Goal: Navigation & Orientation: Find specific page/section

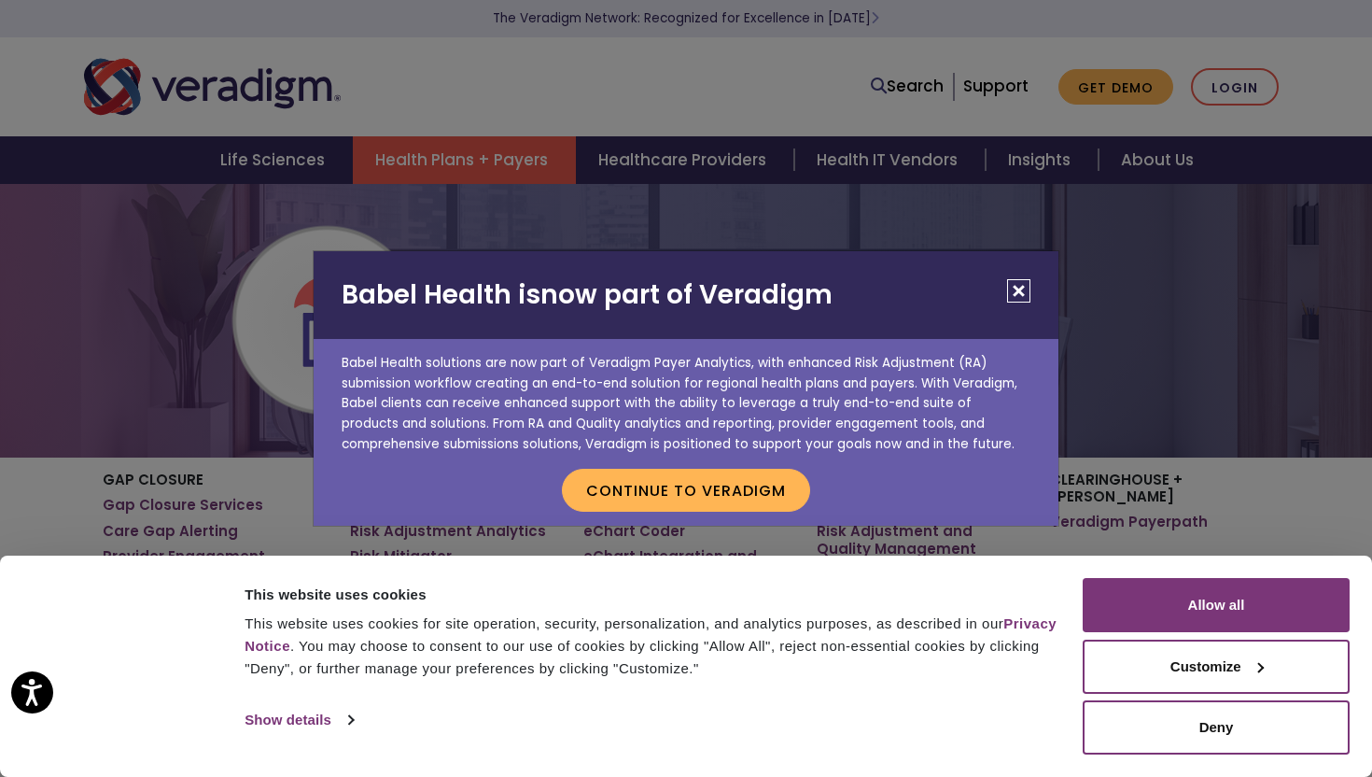
click at [1021, 292] on button "Close" at bounding box center [1018, 290] width 23 height 23
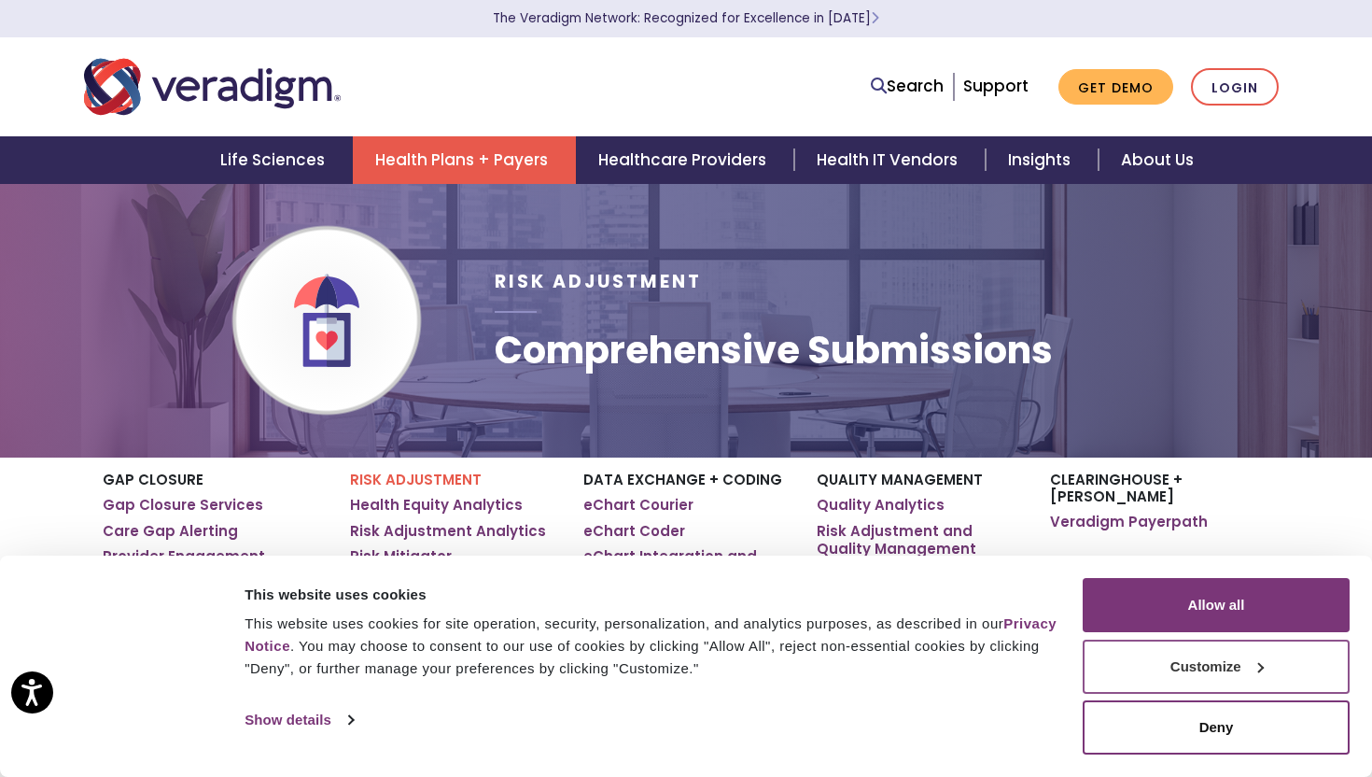
click at [1293, 657] on button "Customize" at bounding box center [1216, 667] width 267 height 54
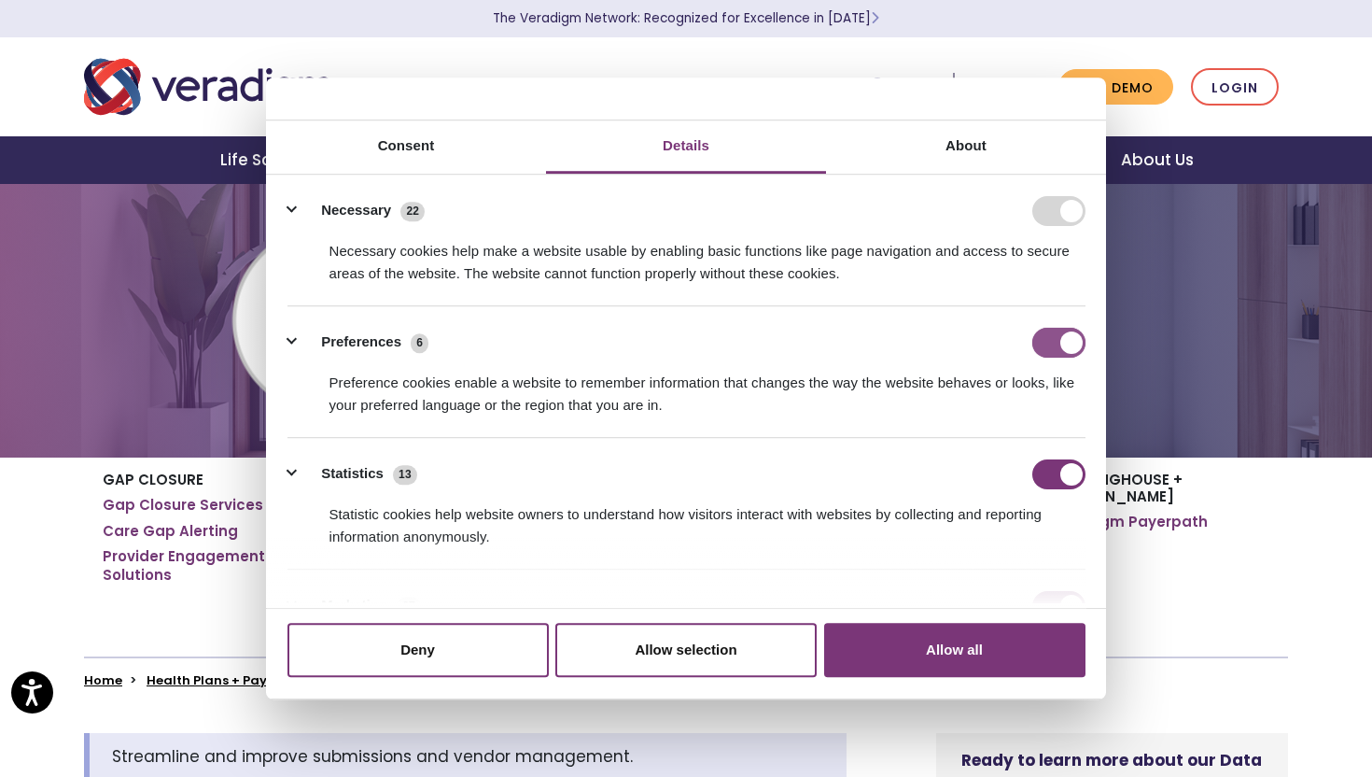
click at [1037, 344] on input "Preferences" at bounding box center [1059, 343] width 53 height 30
checkbox input "false"
click at [1037, 471] on input "Statistics" at bounding box center [1059, 474] width 53 height 30
checkbox input "false"
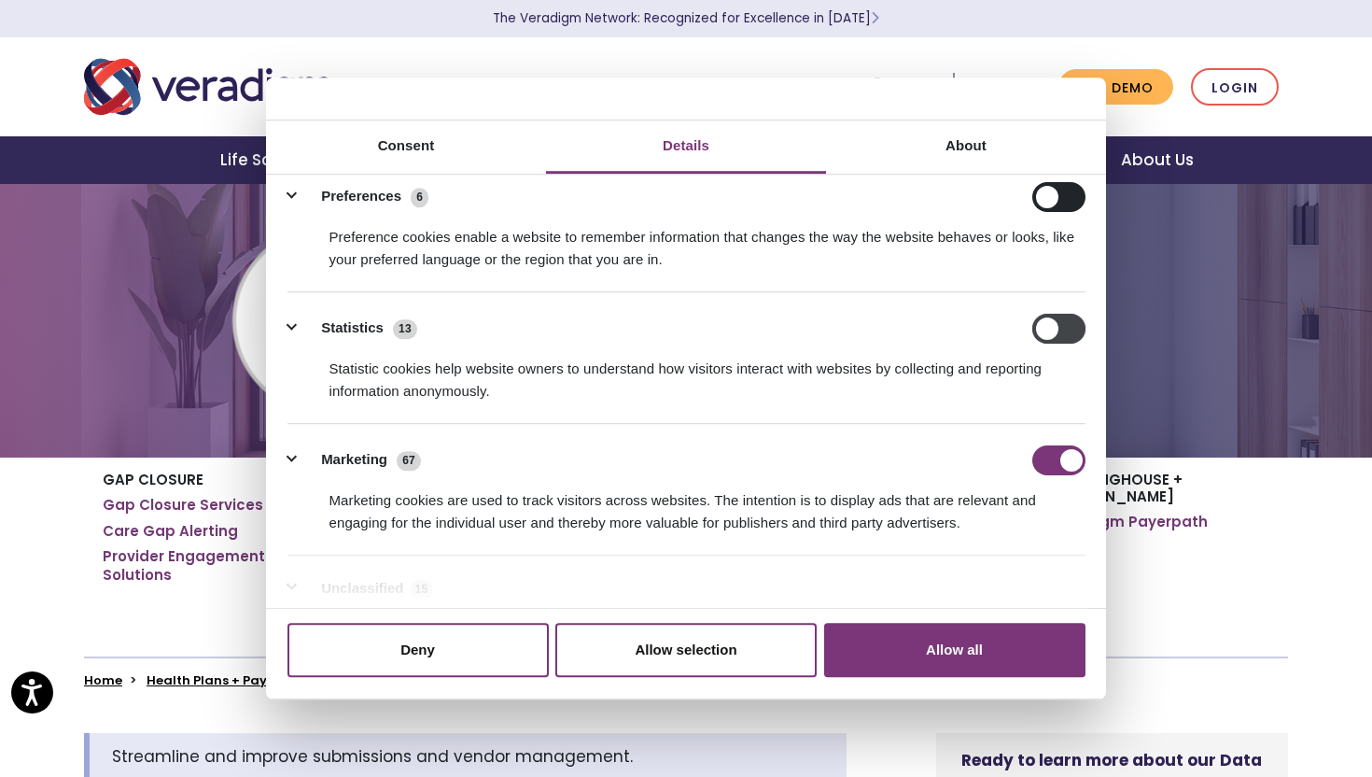
scroll to position [289, 0]
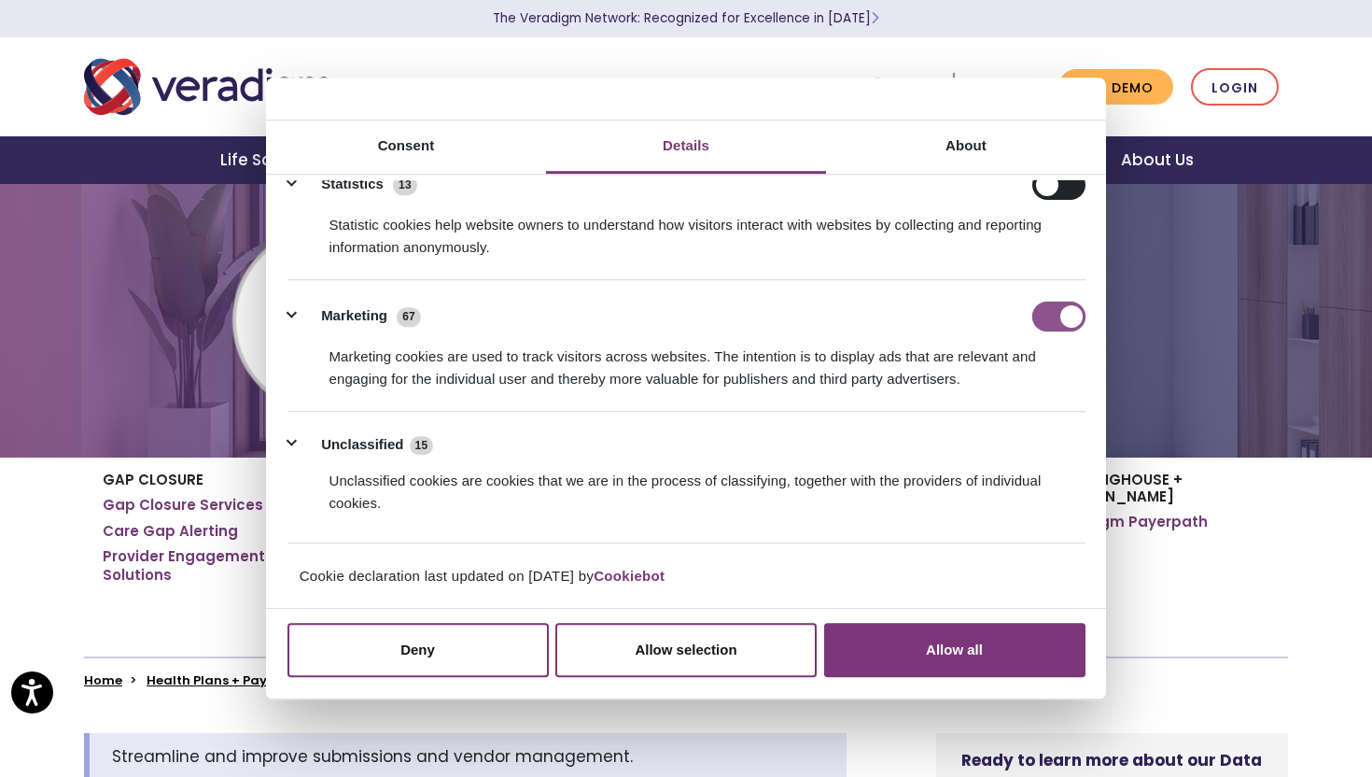
click at [1040, 316] on input "Marketing" at bounding box center [1059, 317] width 53 height 30
checkbox input "false"
click at [648, 646] on button "Allow selection" at bounding box center [685, 650] width 261 height 54
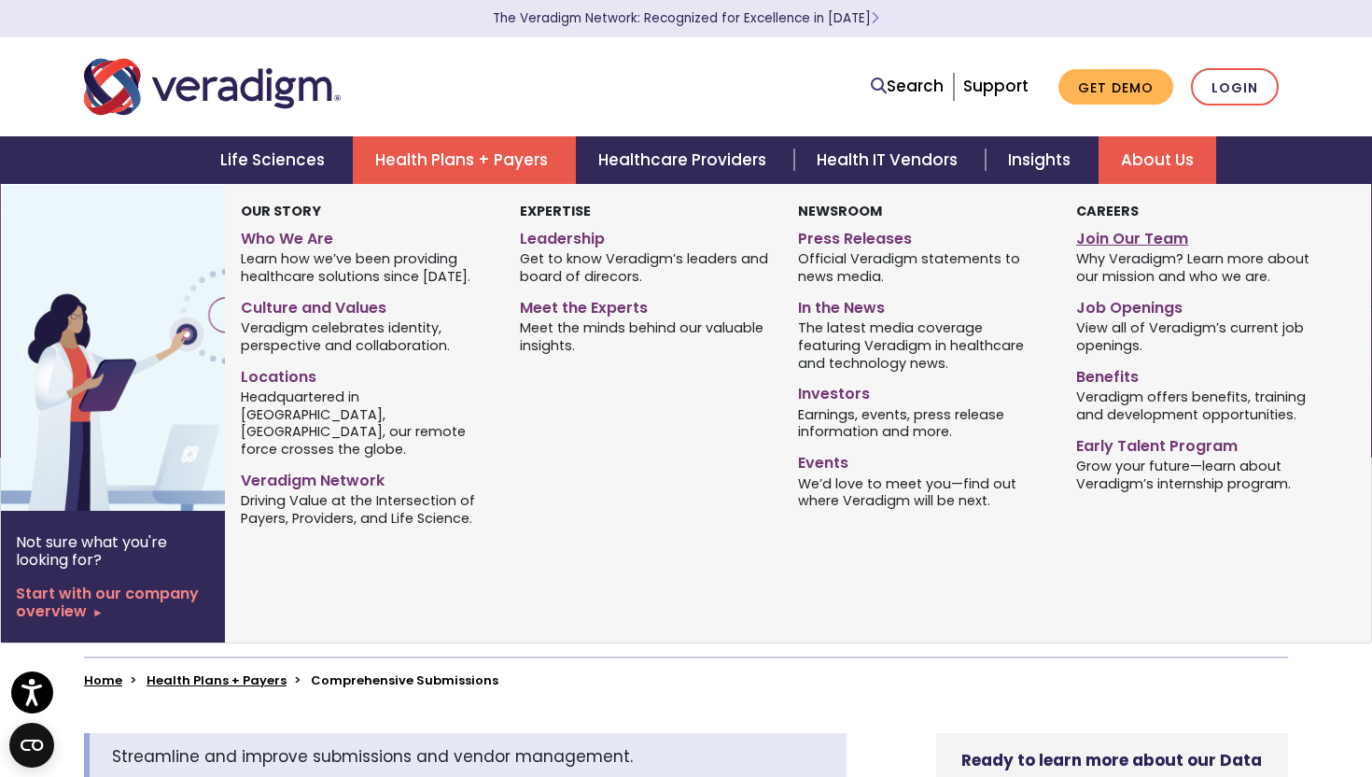
click at [1156, 233] on link "Join Our Team" at bounding box center [1201, 235] width 250 height 27
